Goal: Navigation & Orientation: Locate item on page

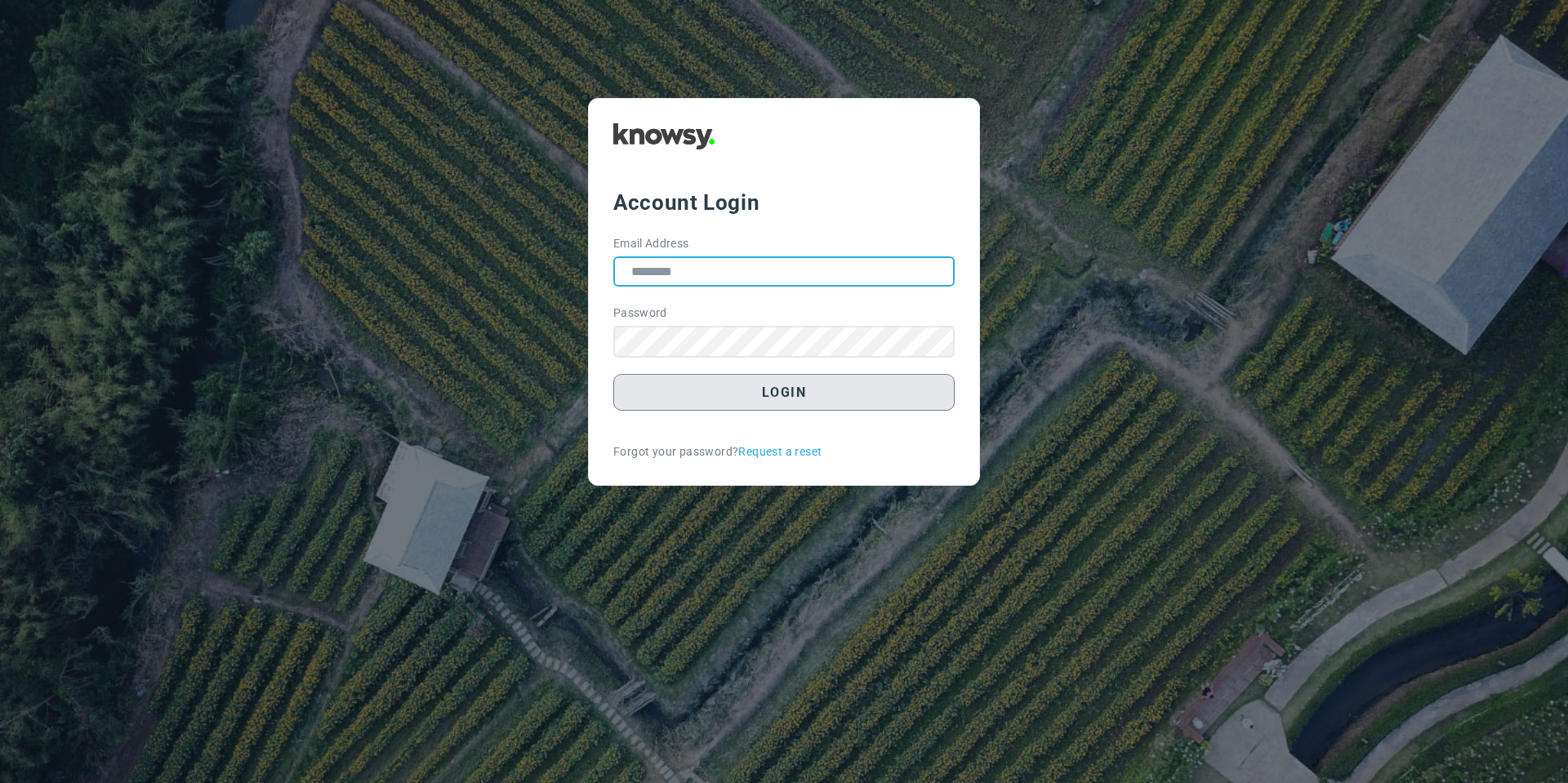
type input "**********"
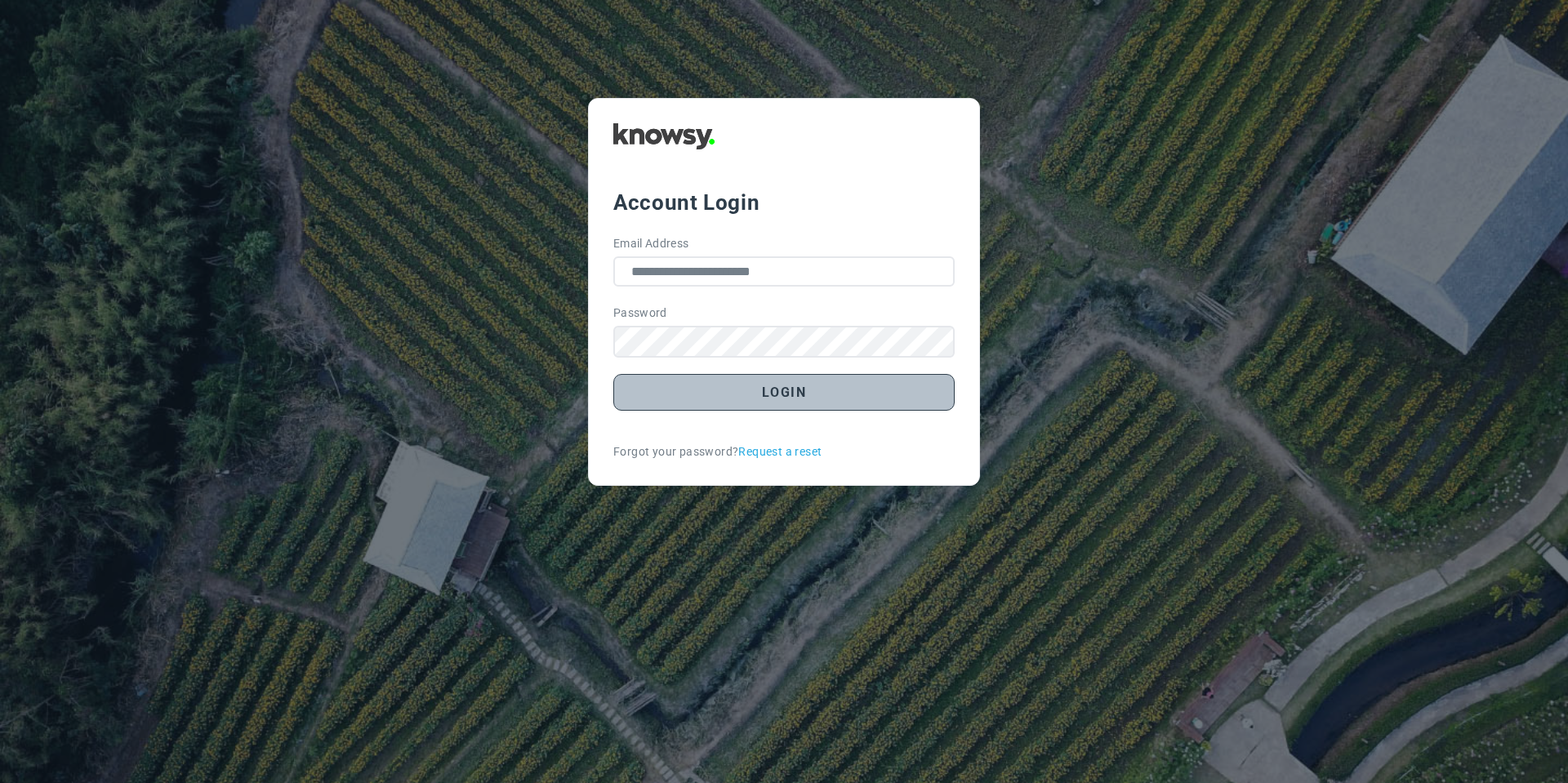
click at [691, 387] on button "Login" at bounding box center [784, 392] width 341 height 37
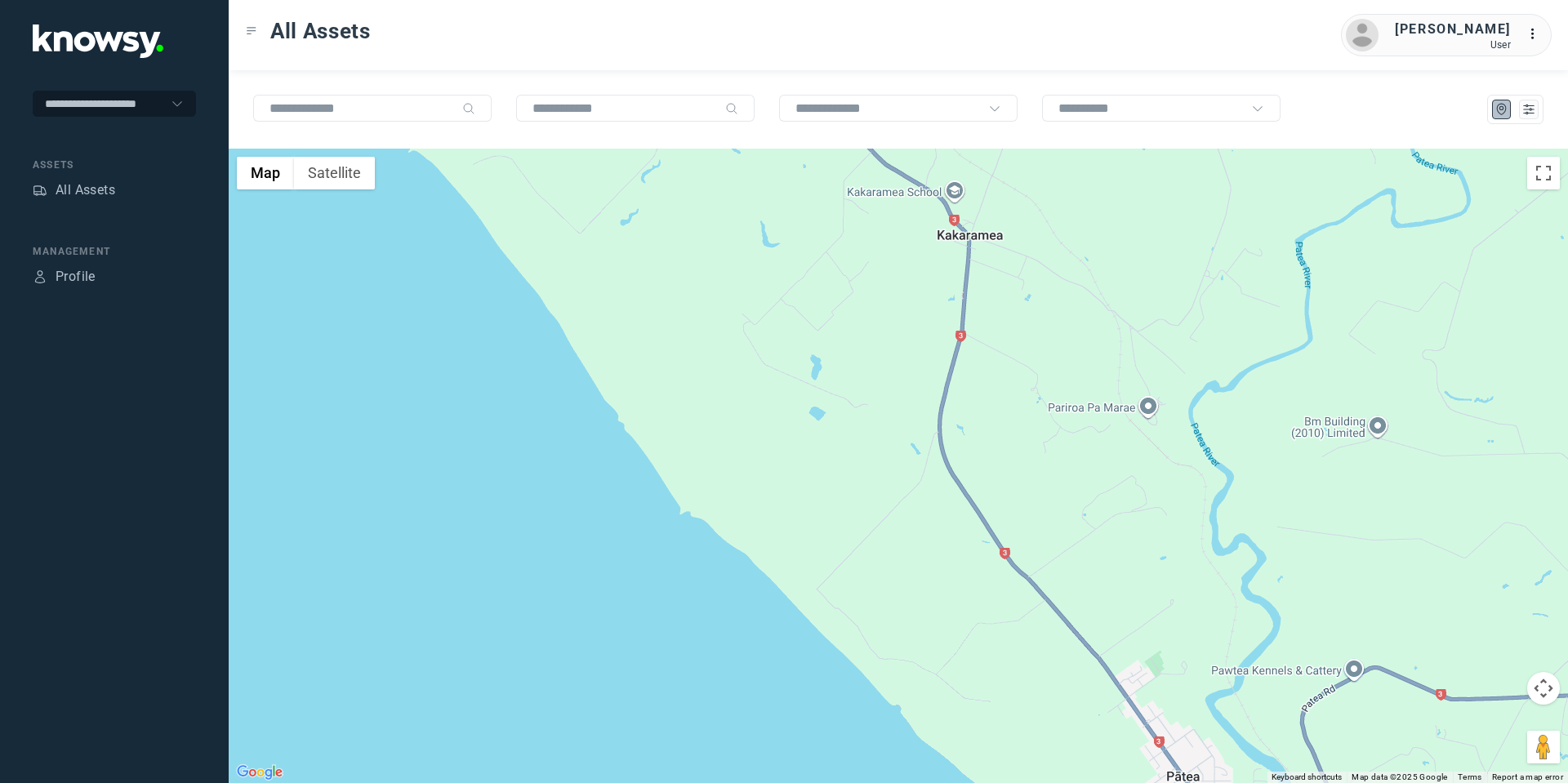
click at [1536, 687] on button "Map camera controls" at bounding box center [1543, 688] width 32 height 32
click at [1460, 646] on button "Move up" at bounding box center [1461, 647] width 32 height 32
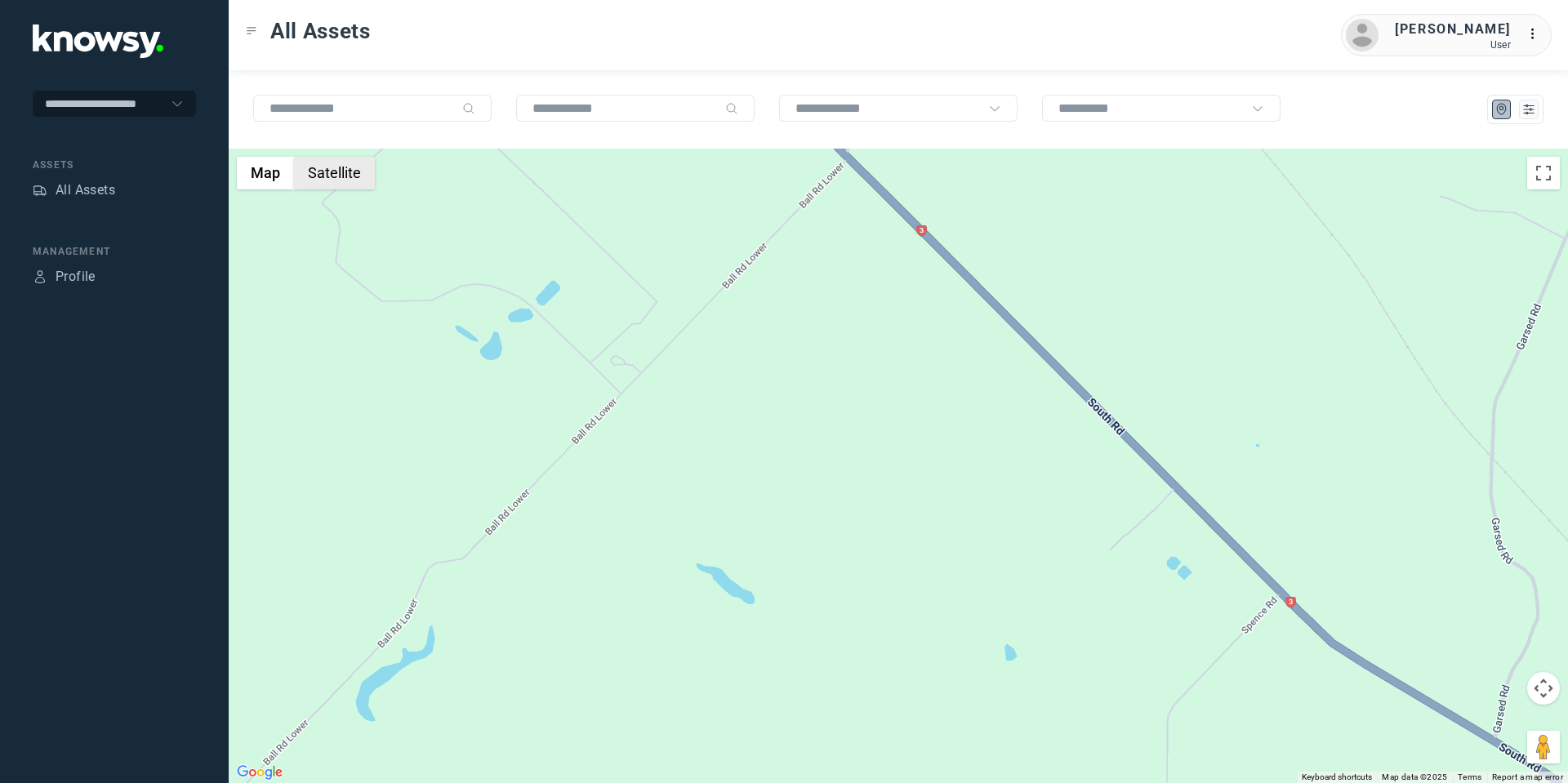
click at [353, 185] on button "Satellite" at bounding box center [334, 173] width 81 height 32
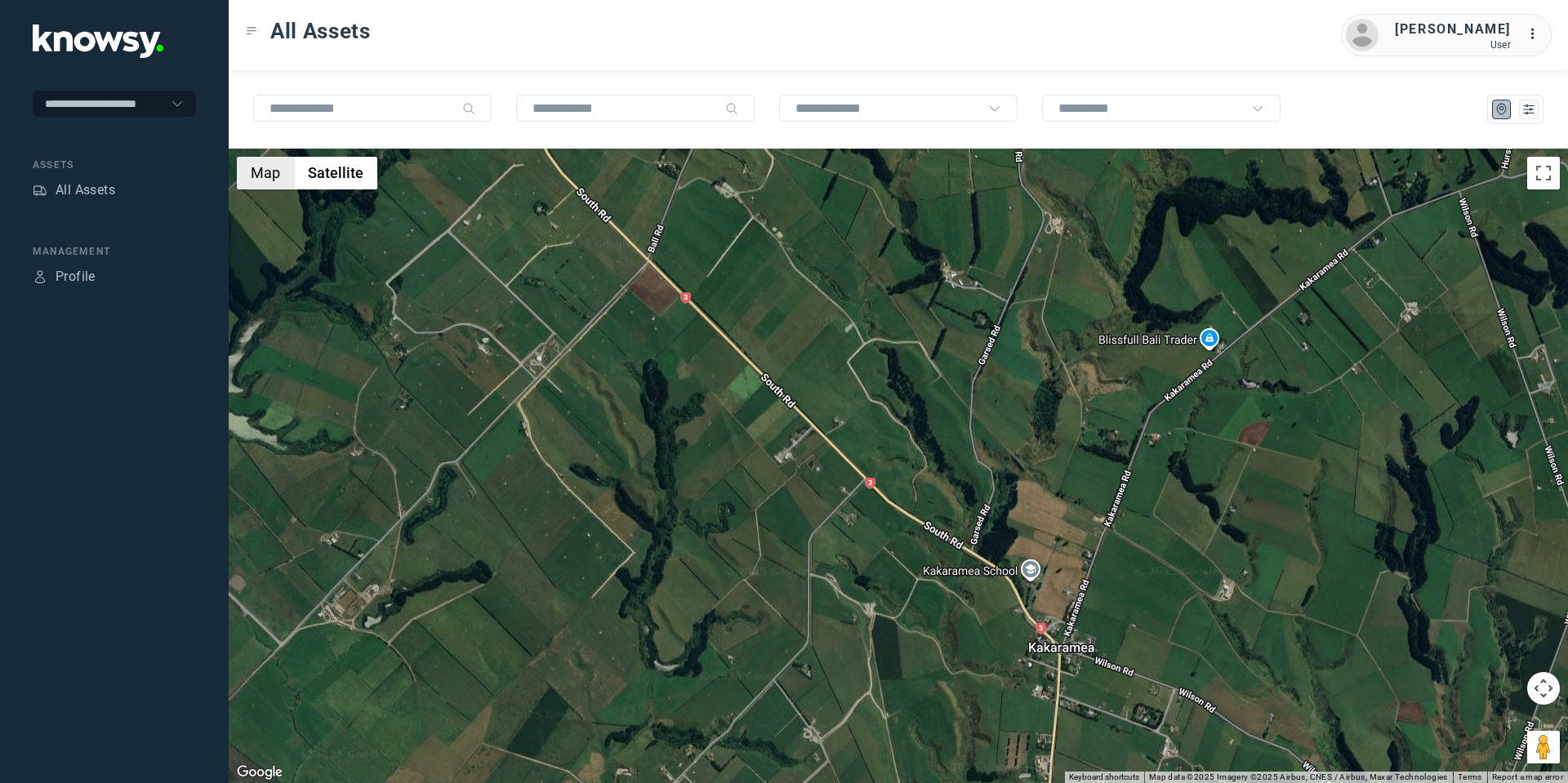
click at [279, 183] on button "Map" at bounding box center [265, 173] width 57 height 32
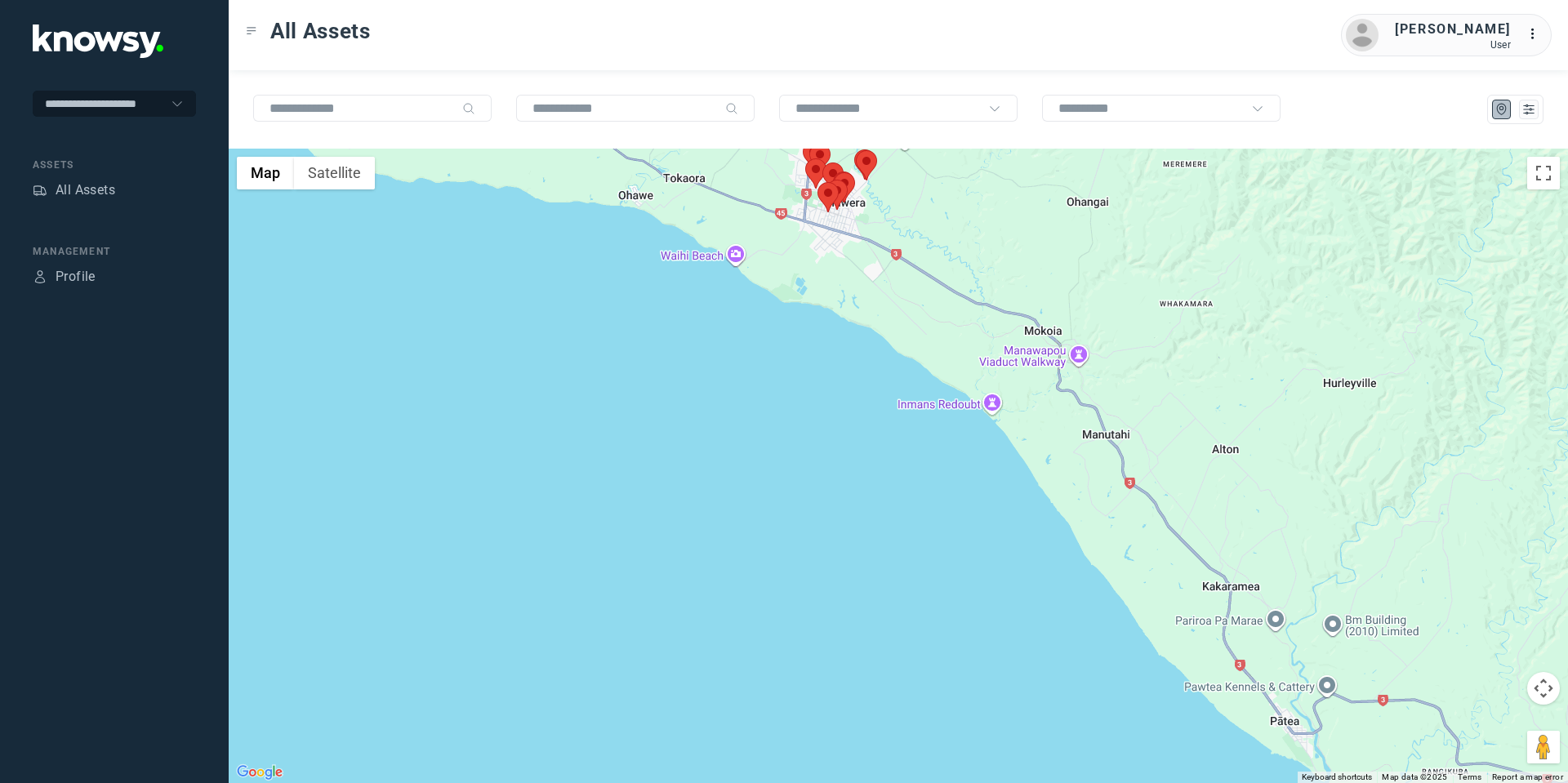
click at [1548, 687] on button "Map camera controls" at bounding box center [1543, 688] width 32 height 32
click at [1461, 641] on button "Move up" at bounding box center [1461, 647] width 32 height 32
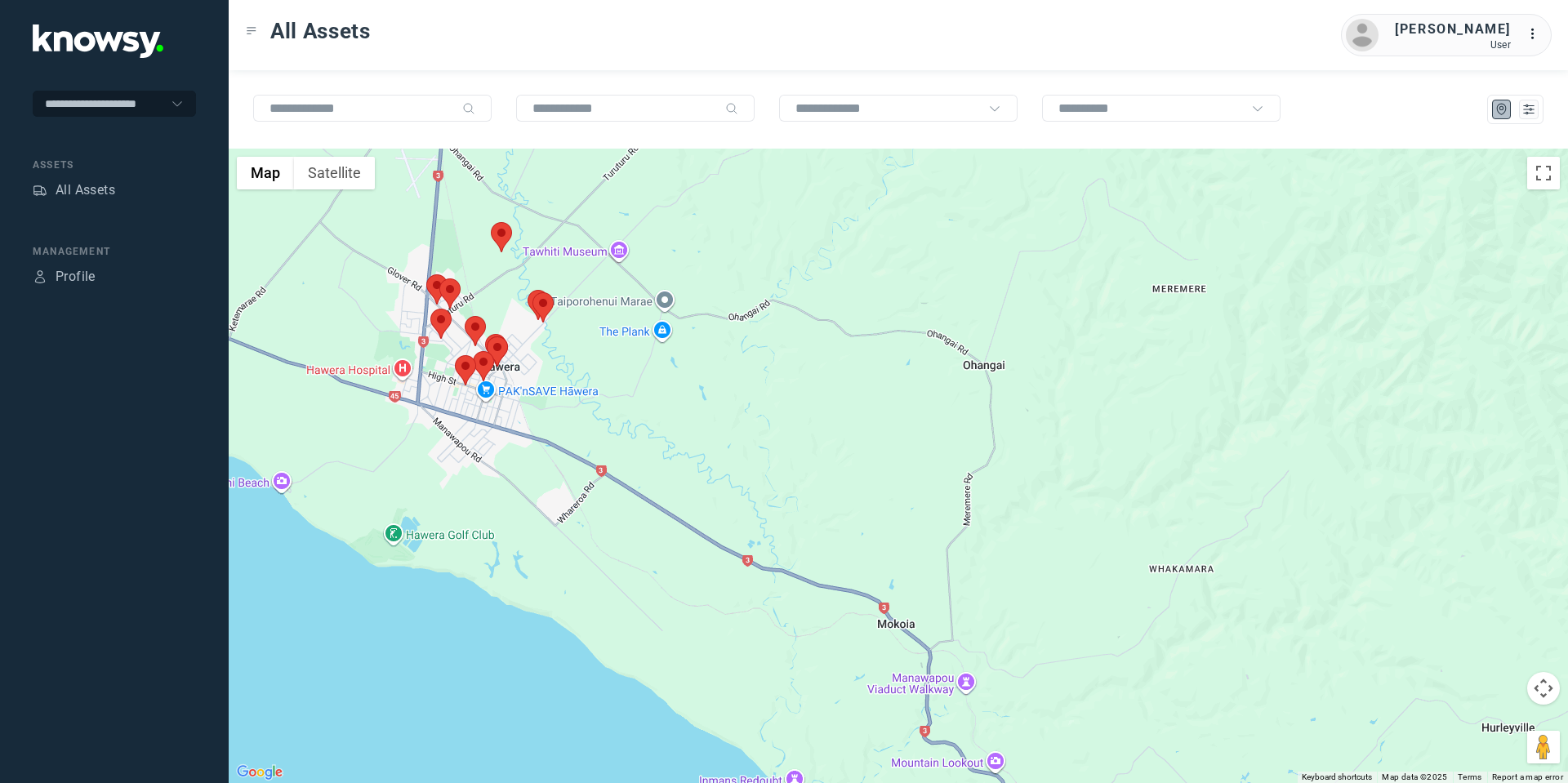
click at [491, 222] on area at bounding box center [491, 222] width 0 height 0
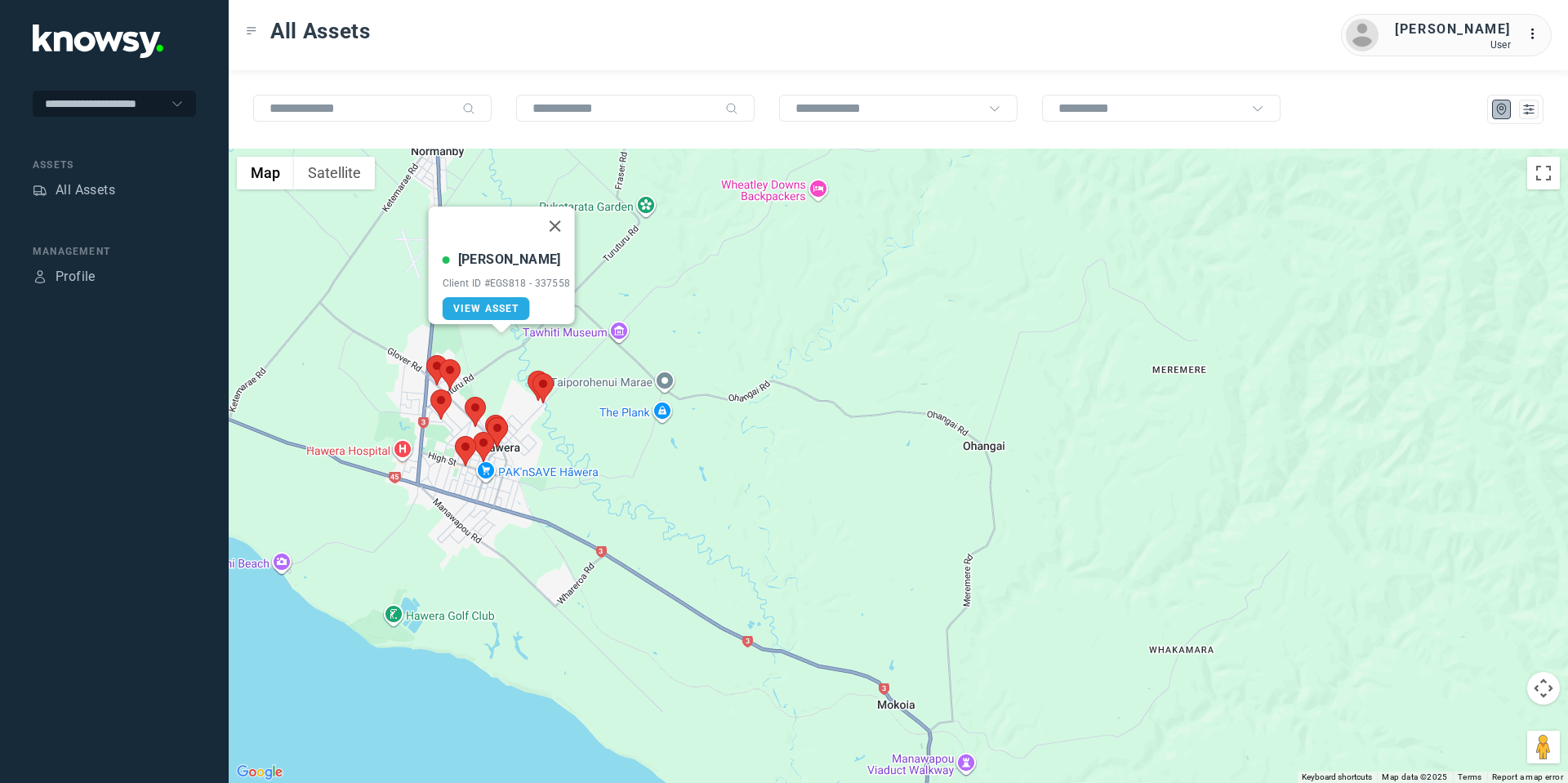
click at [440, 359] on area at bounding box center [440, 359] width 0 height 0
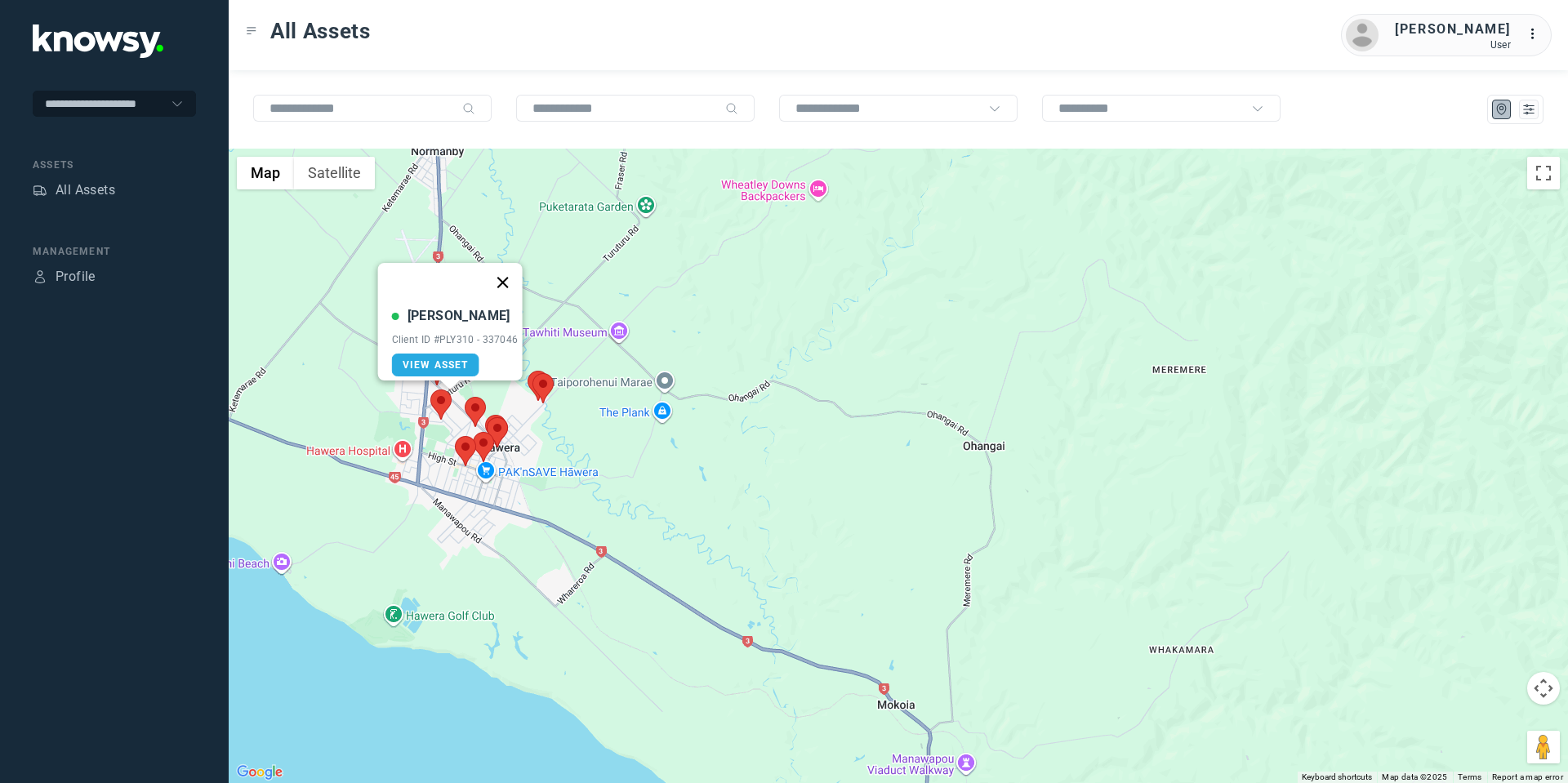
click at [507, 266] on button "Close" at bounding box center [502, 283] width 39 height 39
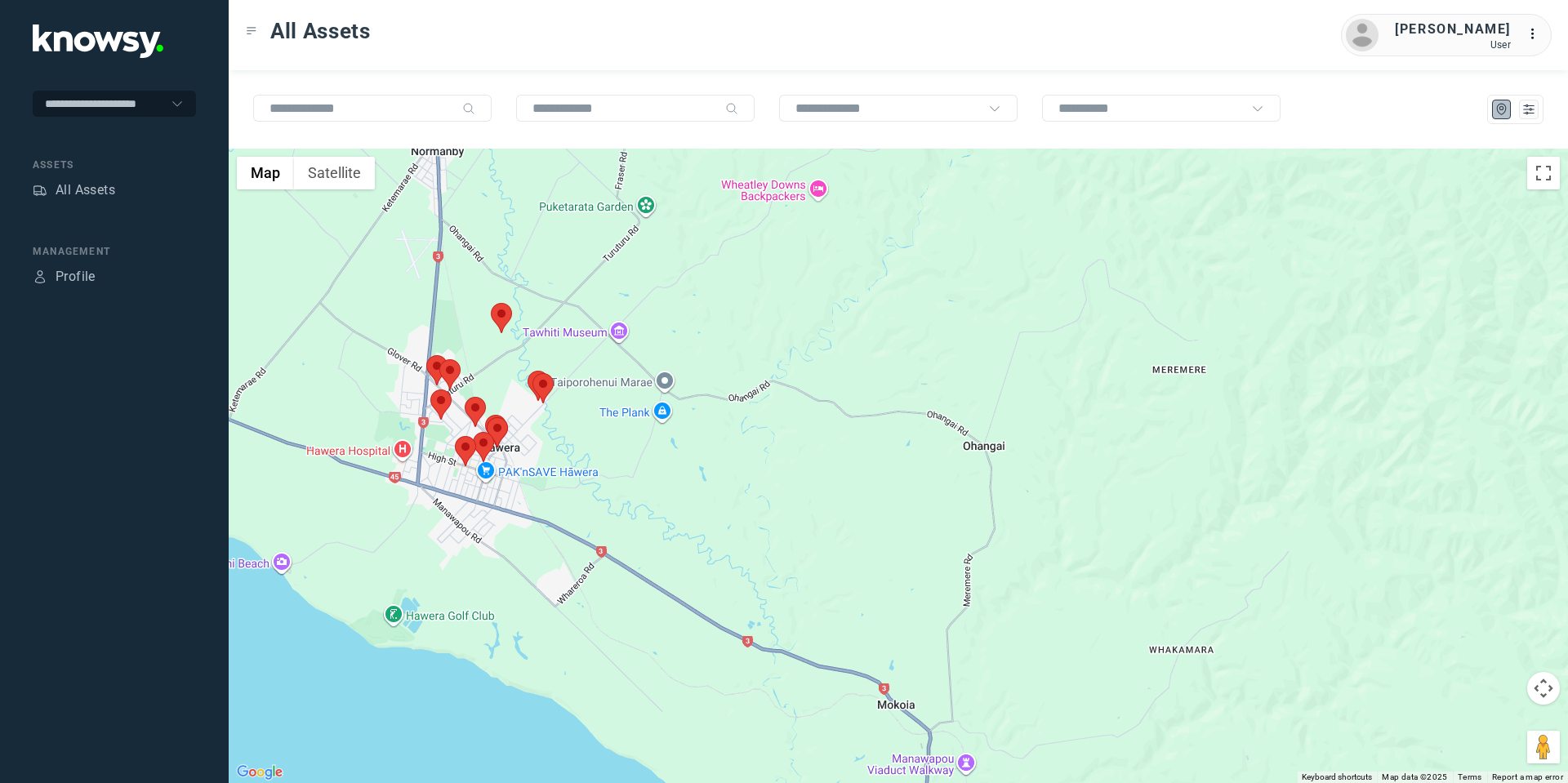
click at [426, 355] on area at bounding box center [426, 355] width 0 height 0
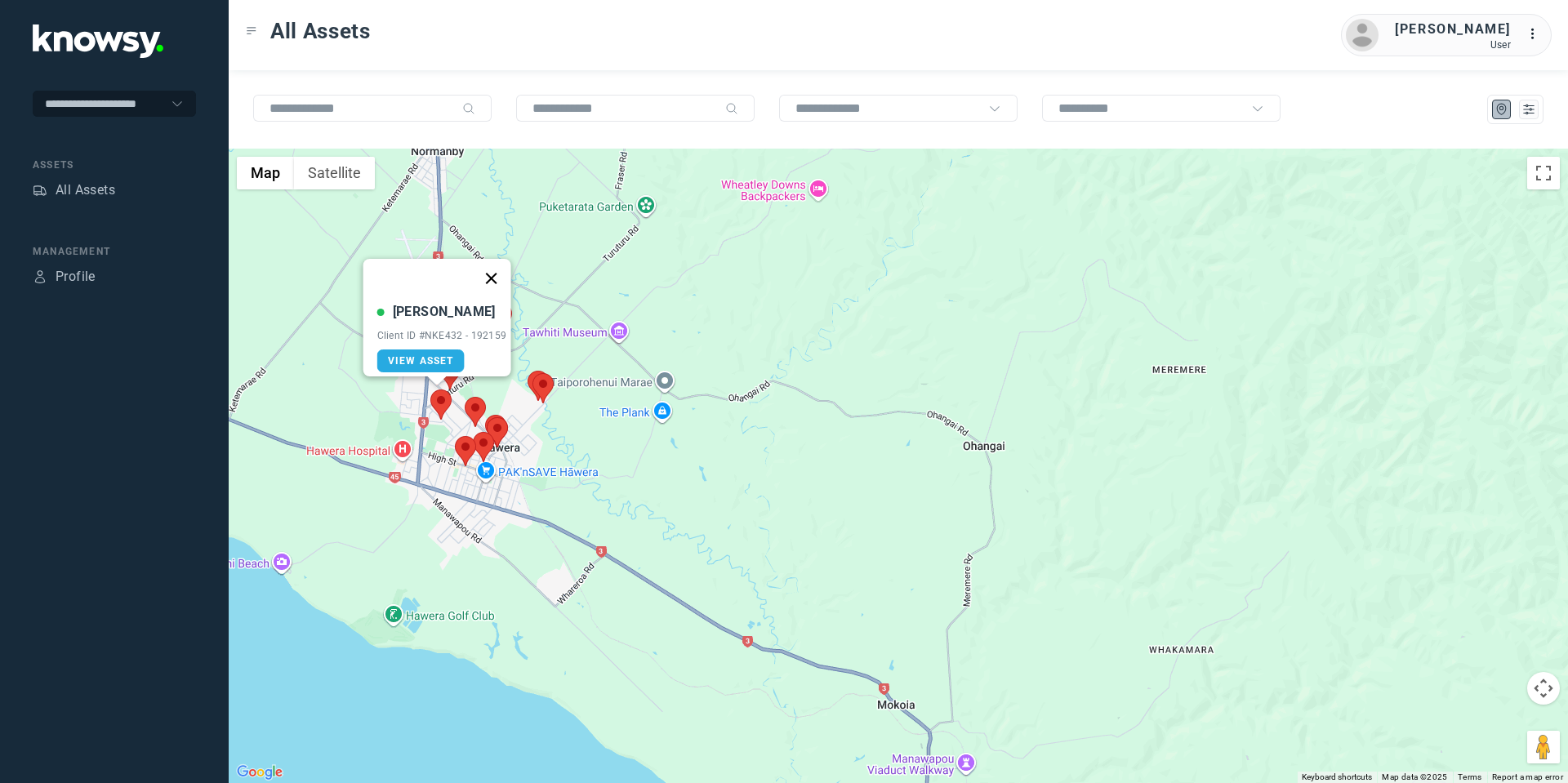
click at [497, 268] on button "Close" at bounding box center [491, 278] width 39 height 39
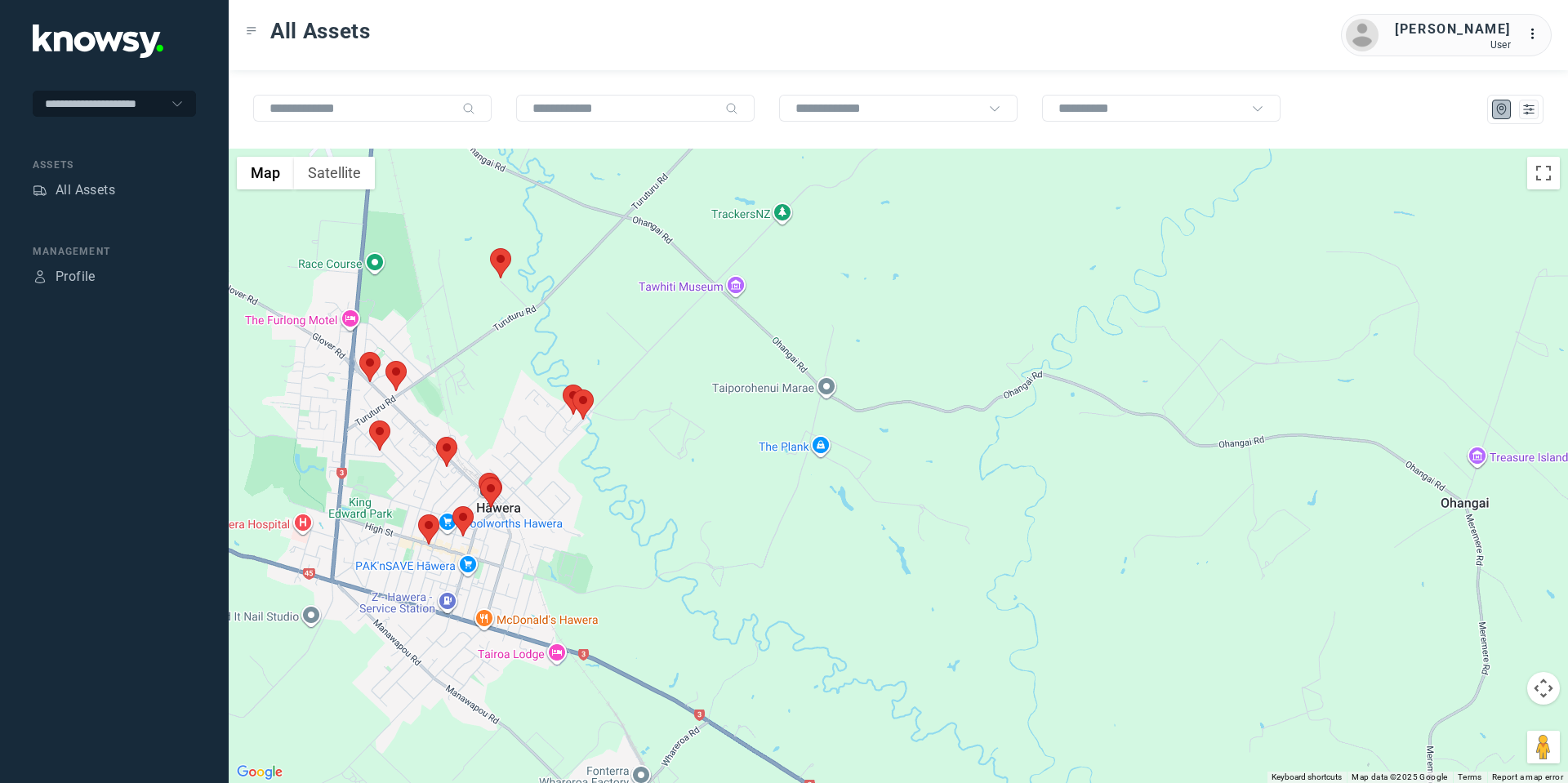
click at [369, 421] on area at bounding box center [369, 421] width 0 height 0
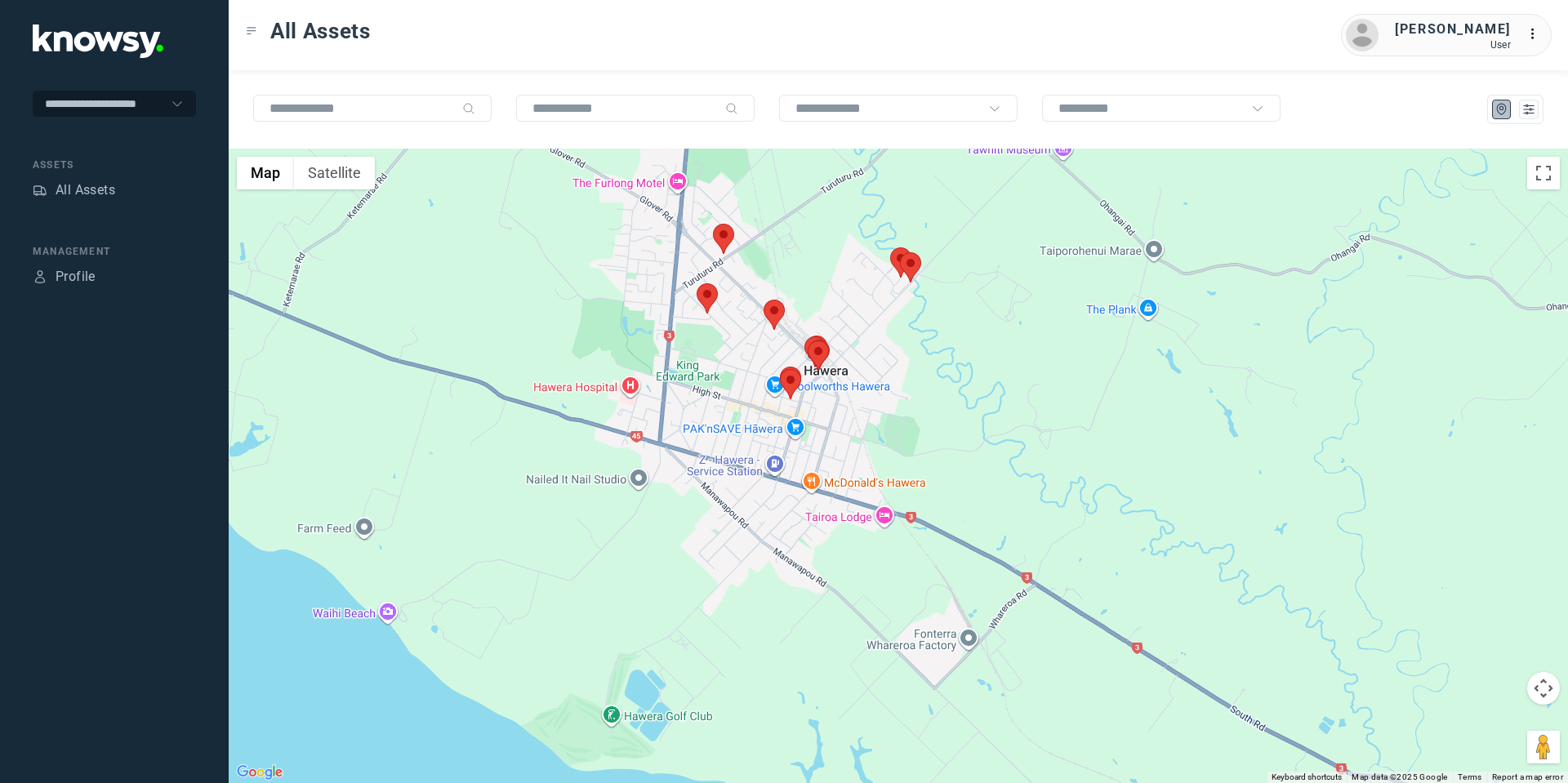
click at [697, 283] on area at bounding box center [697, 283] width 0 height 0
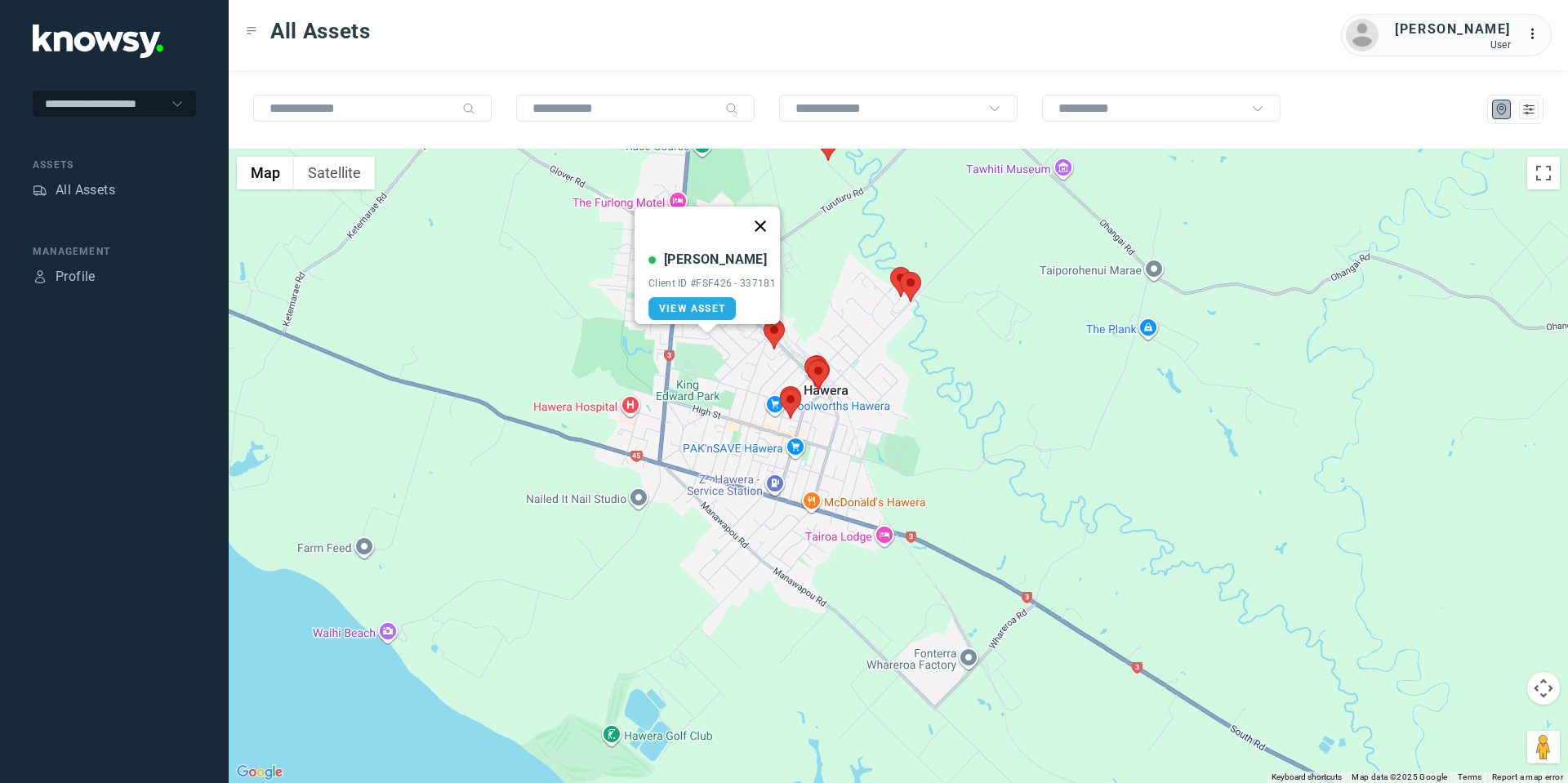
click at [769, 217] on button "Close" at bounding box center [761, 226] width 39 height 39
click at [763, 319] on area at bounding box center [763, 319] width 0 height 0
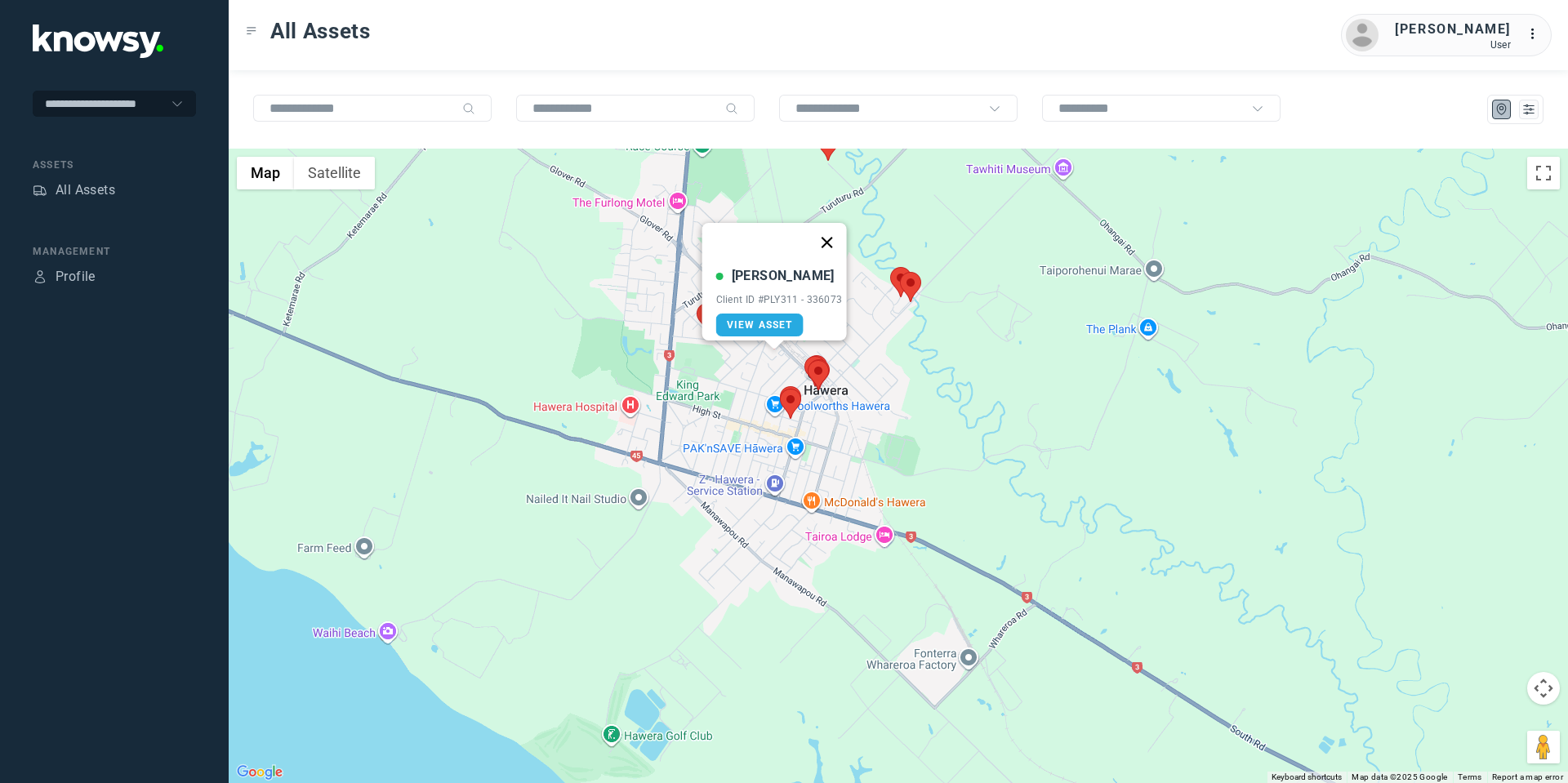
click at [831, 223] on button "Close" at bounding box center [826, 242] width 39 height 39
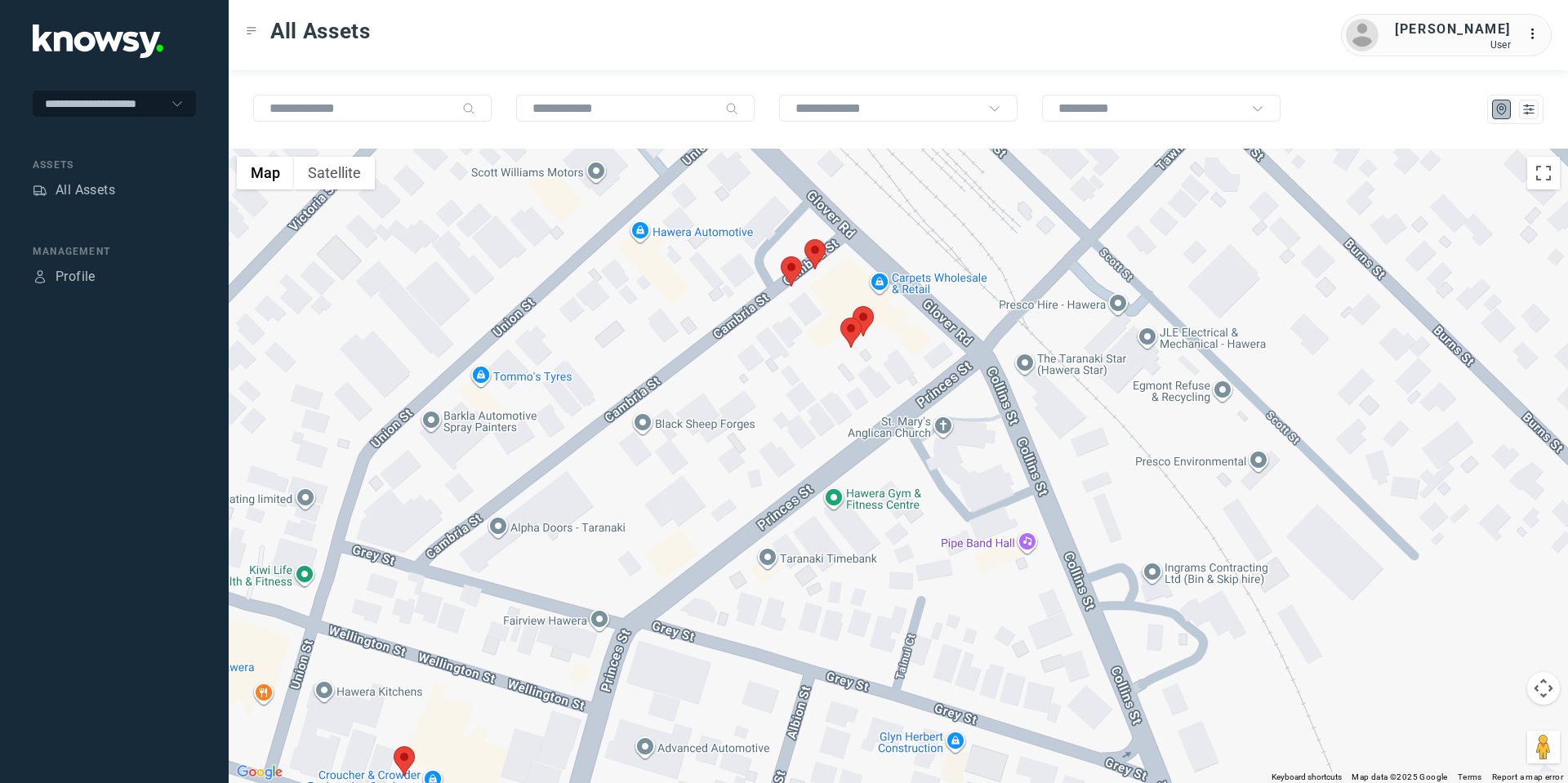
click at [804, 239] on area at bounding box center [804, 239] width 0 height 0
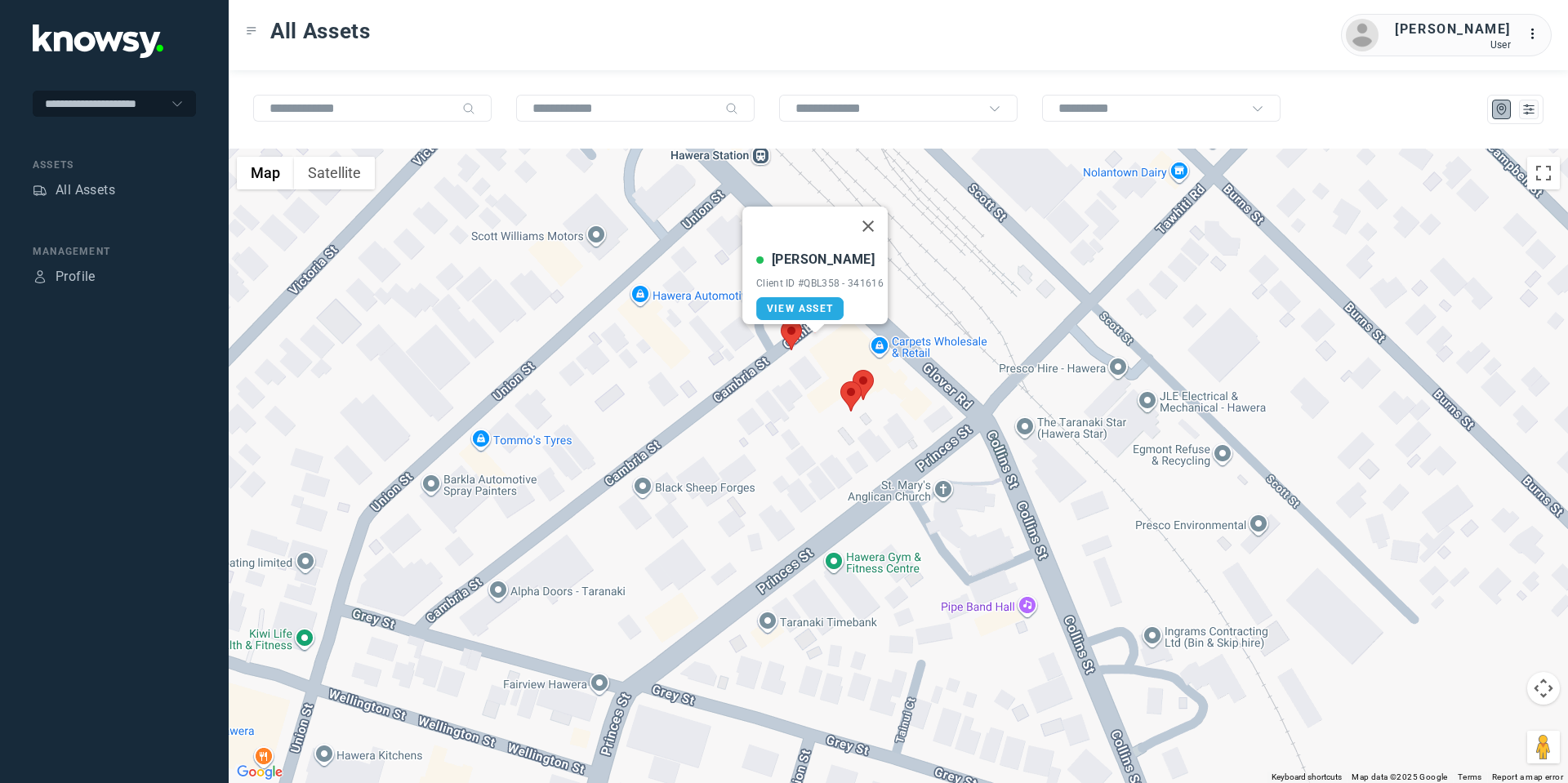
click at [781, 320] on area at bounding box center [781, 320] width 0 height 0
click at [850, 225] on button "Close" at bounding box center [845, 243] width 39 height 39
